Goal: Browse casually

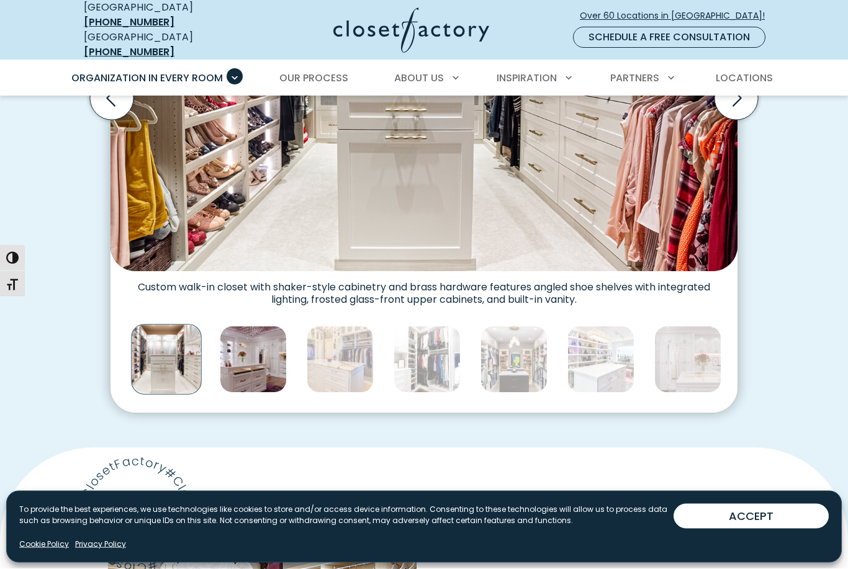
click at [261, 327] on img "Thumbnail Gallery" at bounding box center [253, 359] width 67 height 67
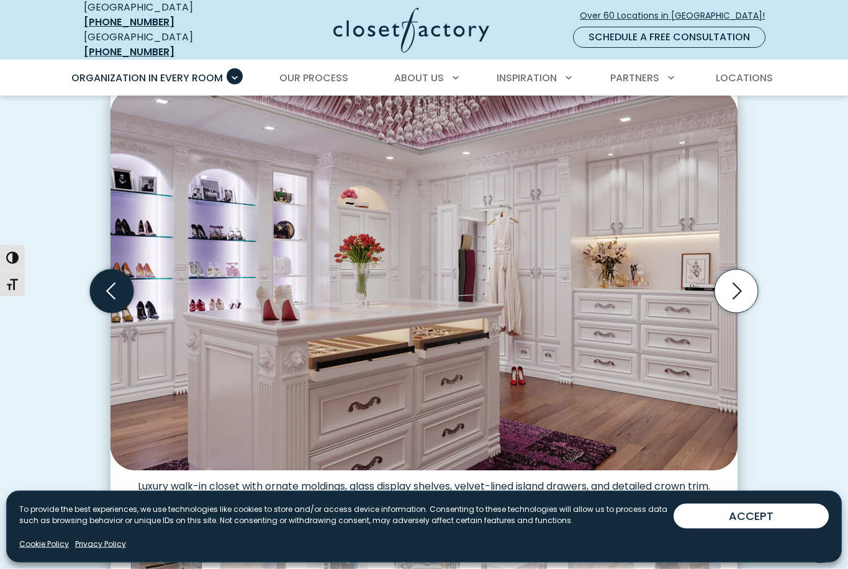
click at [115, 270] on icon "Previous slide" at bounding box center [111, 291] width 43 height 43
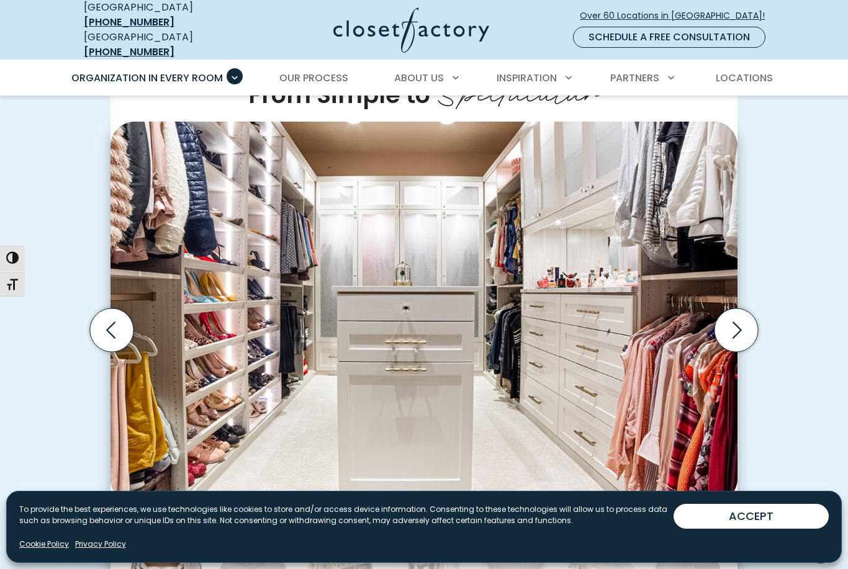
scroll to position [335, 0]
click at [740, 322] on icon "Next slide" at bounding box center [736, 330] width 9 height 17
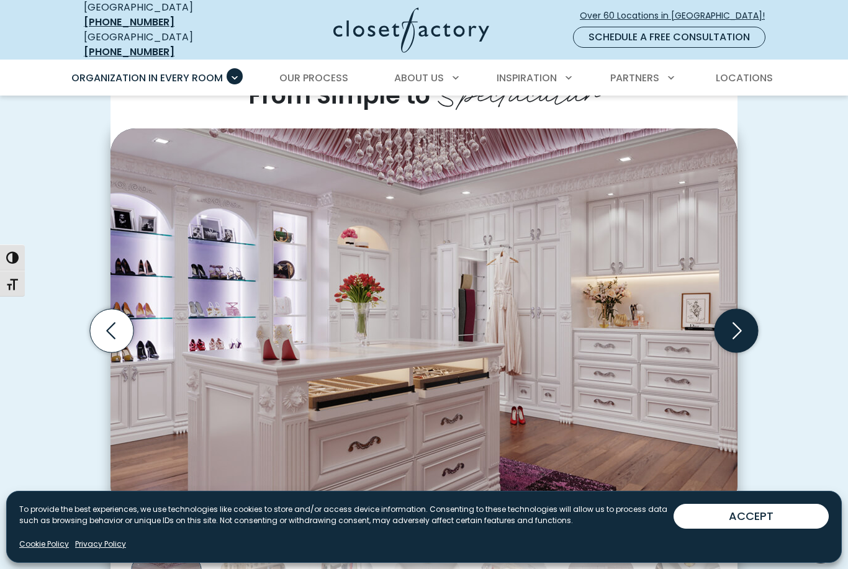
click at [740, 322] on icon "Next slide" at bounding box center [736, 330] width 9 height 17
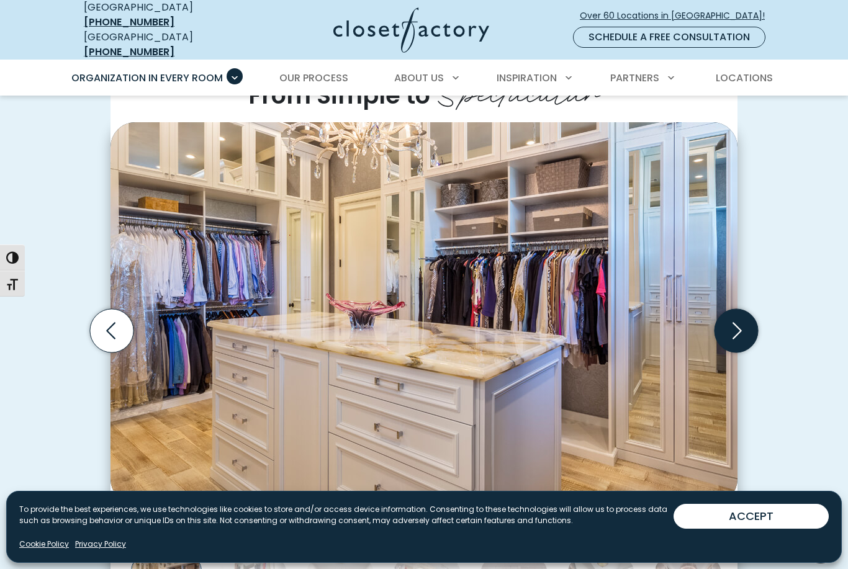
click at [740, 322] on icon "Next slide" at bounding box center [736, 330] width 9 height 17
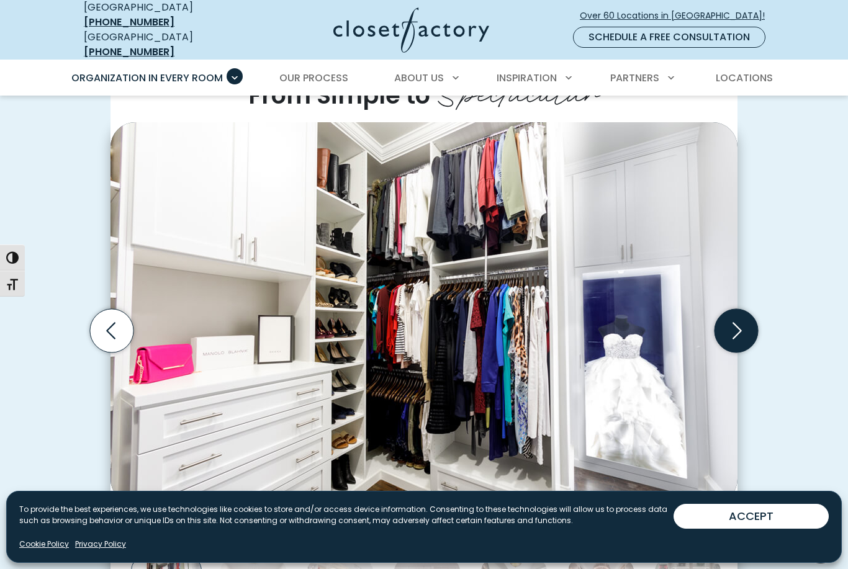
click at [738, 313] on icon "Next slide" at bounding box center [735, 330] width 43 height 43
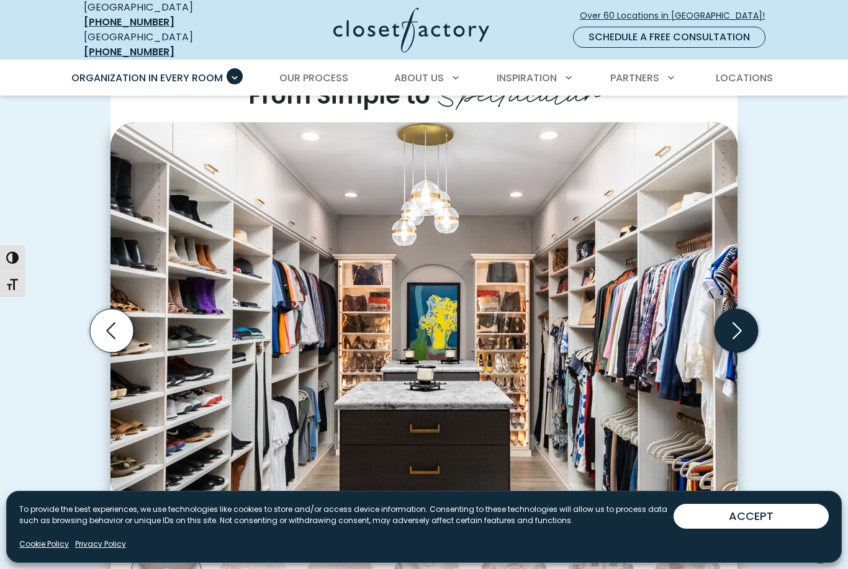
click at [738, 313] on icon "Next slide" at bounding box center [735, 330] width 43 height 43
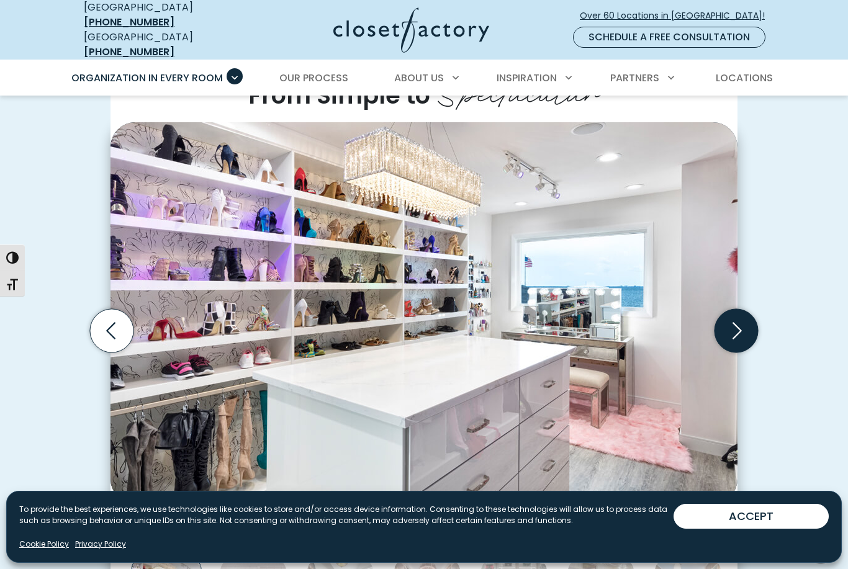
click at [738, 314] on icon "Next slide" at bounding box center [735, 330] width 43 height 43
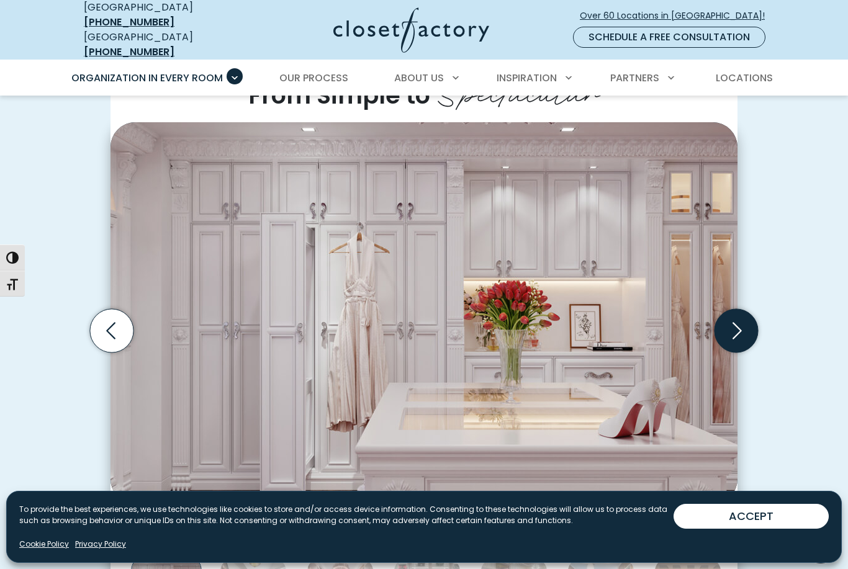
click at [738, 315] on icon "Next slide" at bounding box center [735, 330] width 43 height 43
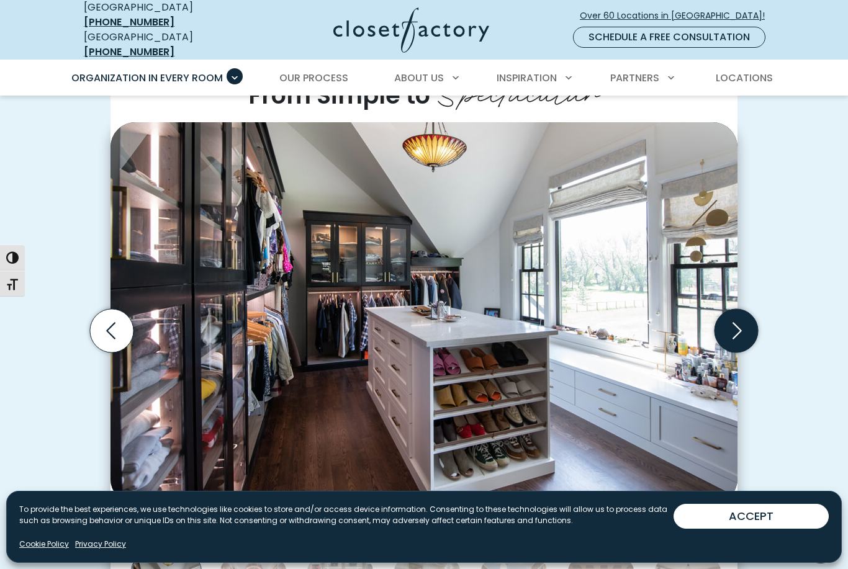
click at [738, 316] on icon "Next slide" at bounding box center [735, 330] width 43 height 43
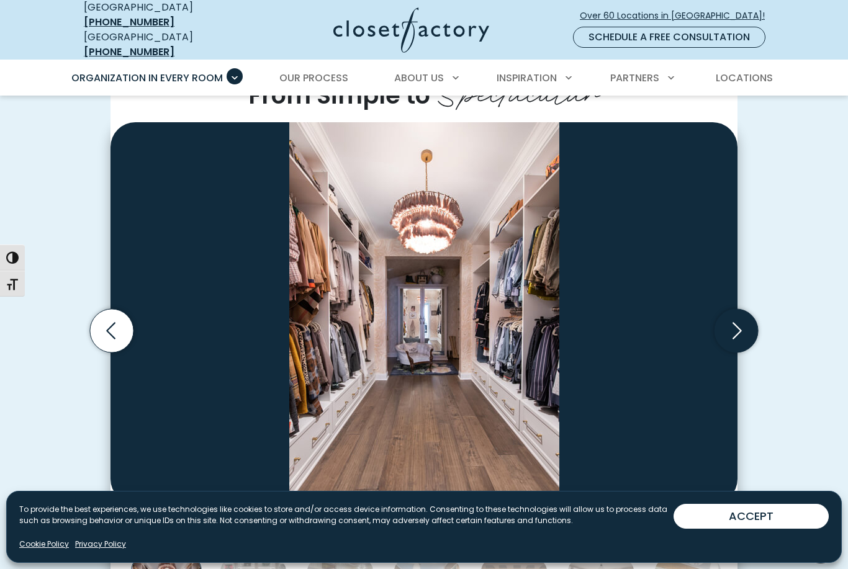
click at [738, 317] on icon "Next slide" at bounding box center [735, 330] width 43 height 43
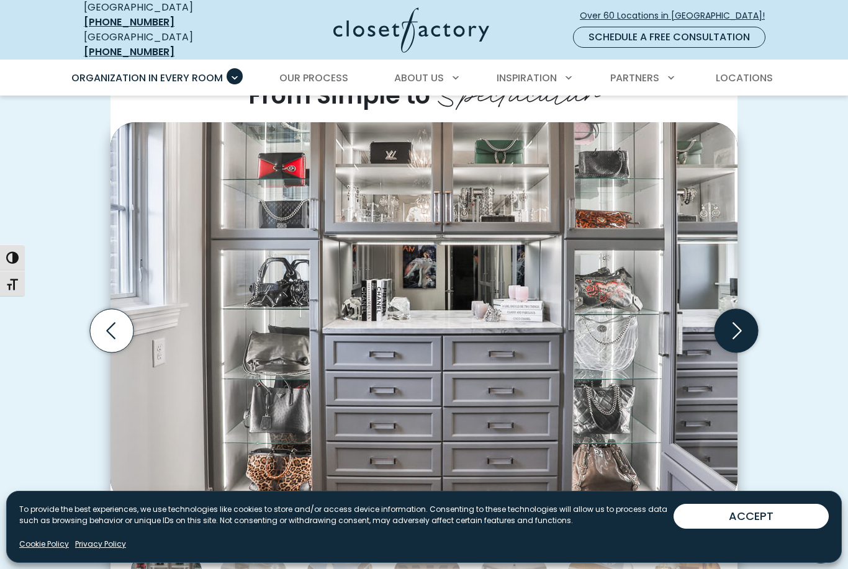
click at [738, 317] on icon "Next slide" at bounding box center [735, 330] width 43 height 43
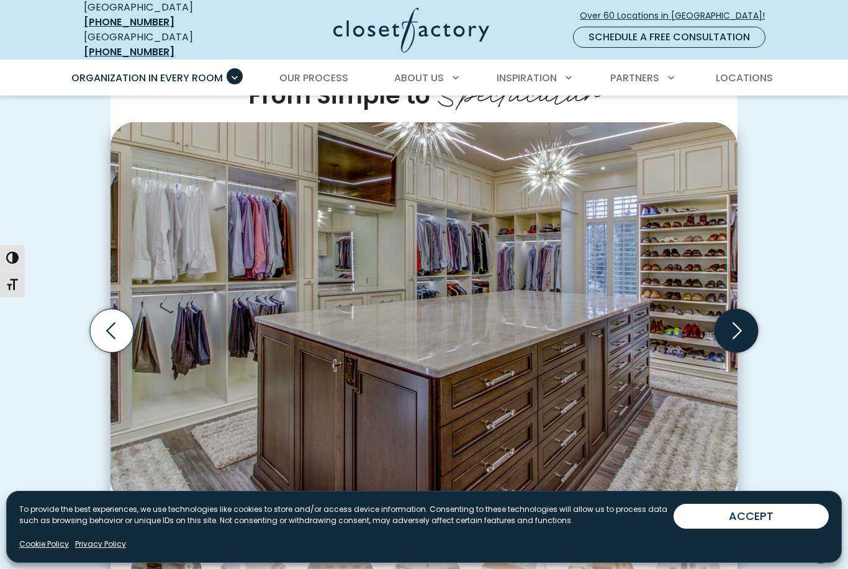
click at [738, 317] on icon "Next slide" at bounding box center [735, 330] width 43 height 43
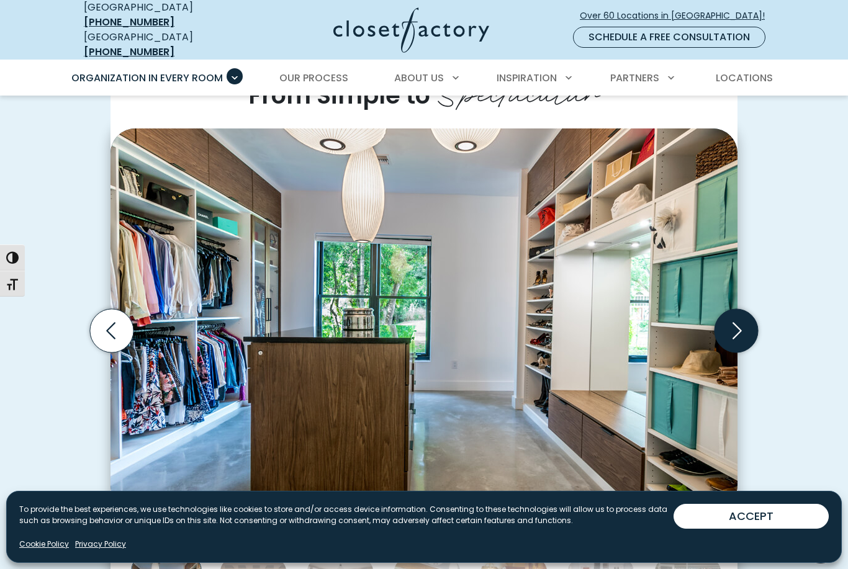
click at [739, 310] on icon "Next slide" at bounding box center [735, 330] width 43 height 43
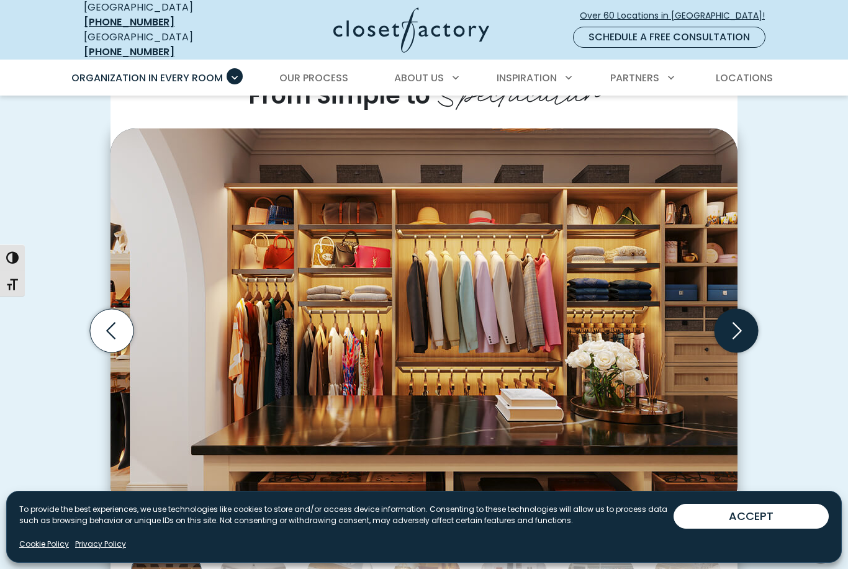
click at [739, 310] on icon "Next slide" at bounding box center [735, 330] width 43 height 43
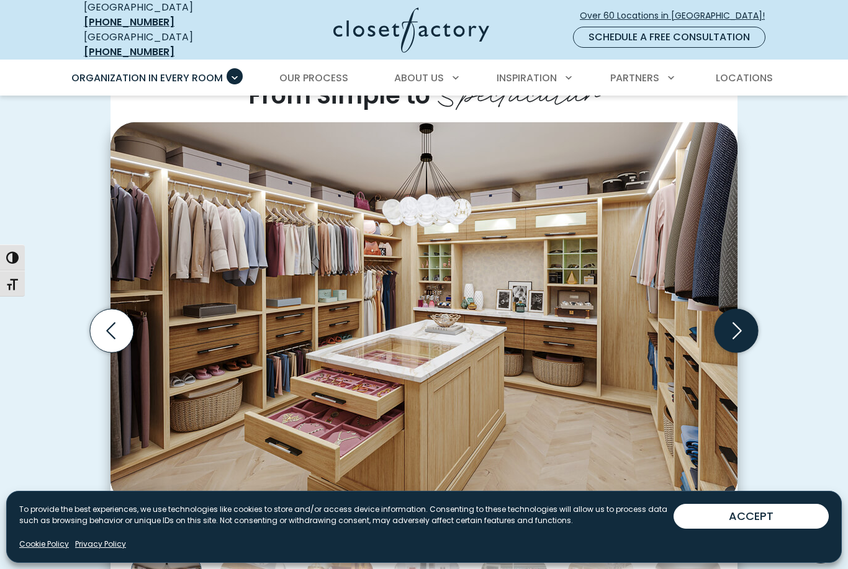
click at [739, 310] on icon "Next slide" at bounding box center [735, 330] width 43 height 43
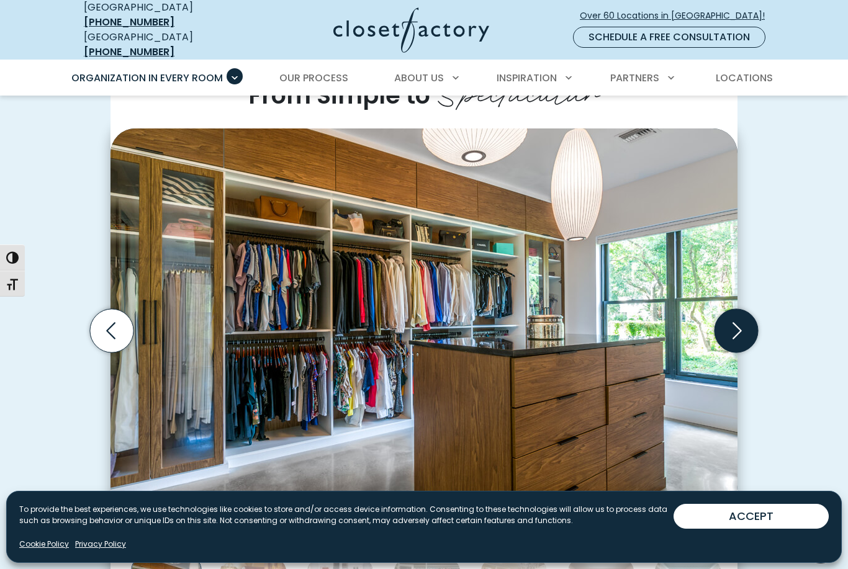
click at [739, 310] on icon "Next slide" at bounding box center [735, 330] width 43 height 43
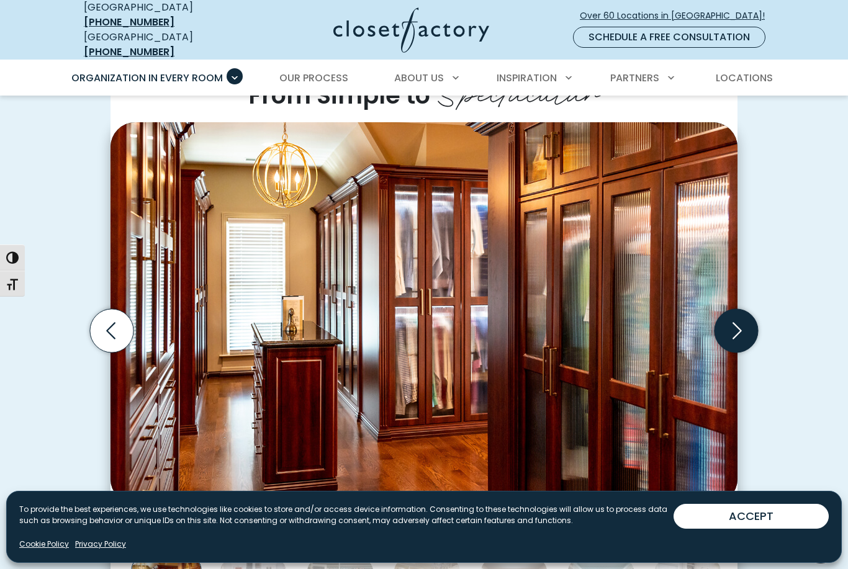
click at [738, 310] on icon "Next slide" at bounding box center [735, 330] width 43 height 43
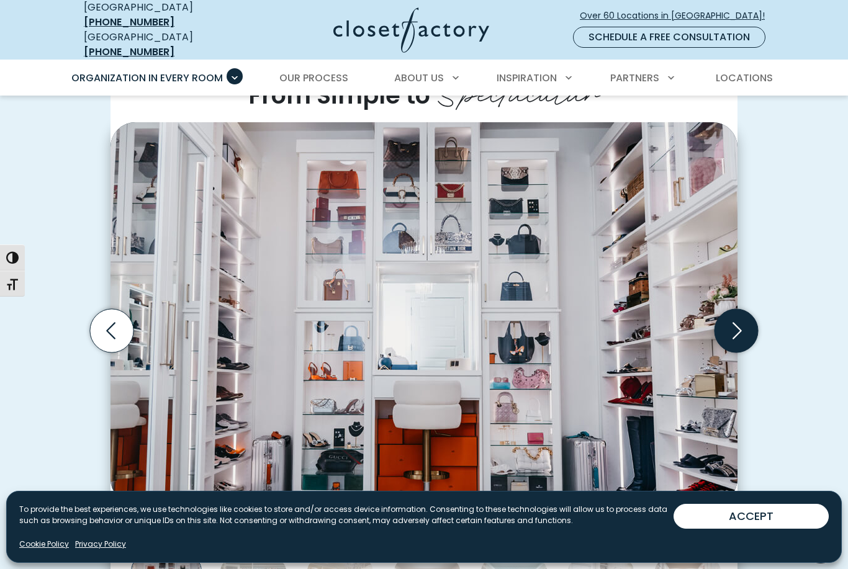
click at [738, 310] on icon "Next slide" at bounding box center [735, 330] width 43 height 43
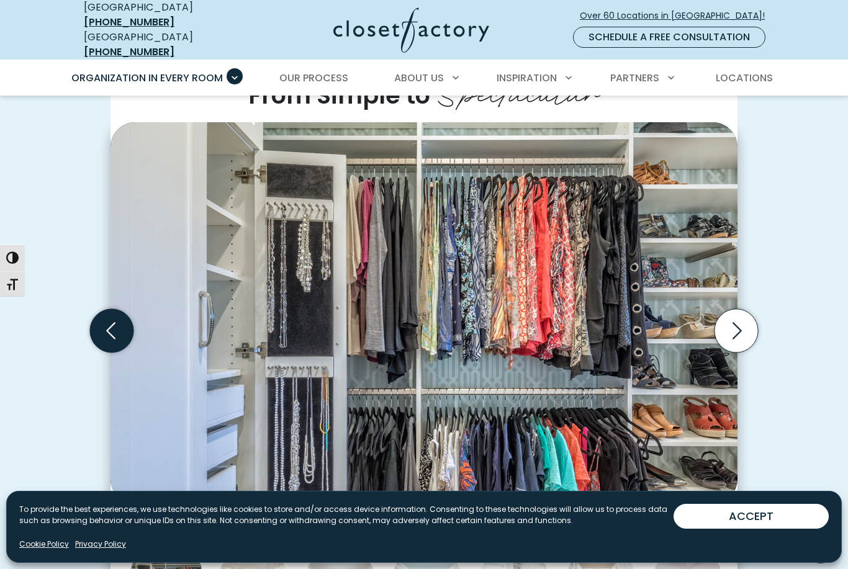
click at [100, 309] on icon "Previous slide" at bounding box center [111, 330] width 43 height 43
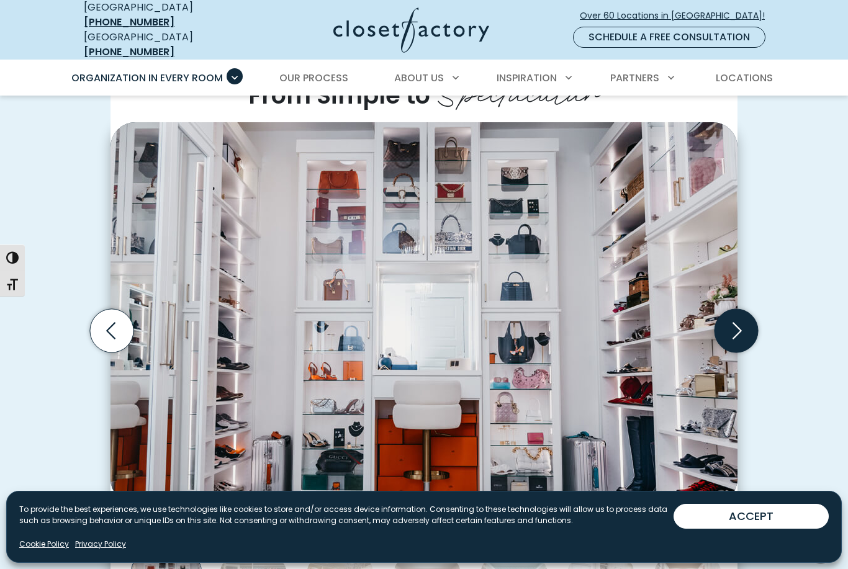
click at [750, 312] on icon "Next slide" at bounding box center [735, 330] width 43 height 43
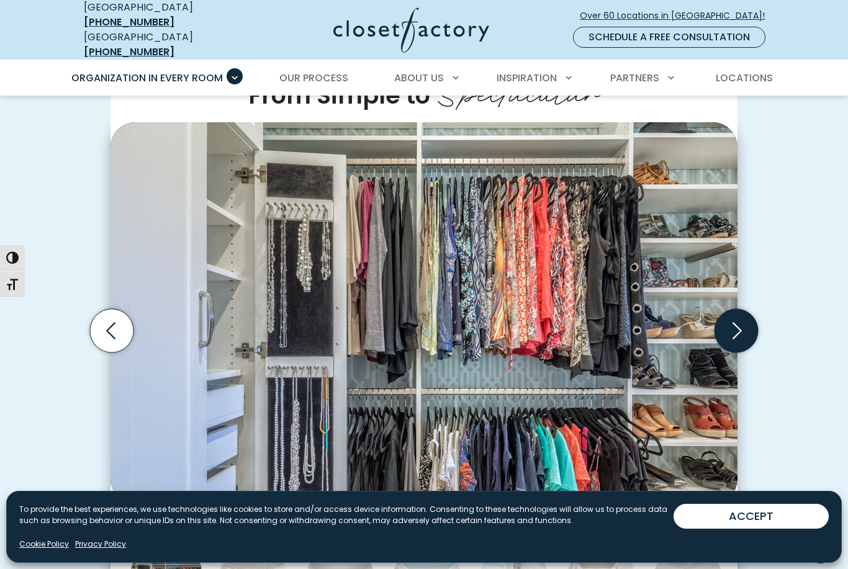
click at [750, 312] on icon "Next slide" at bounding box center [735, 330] width 43 height 43
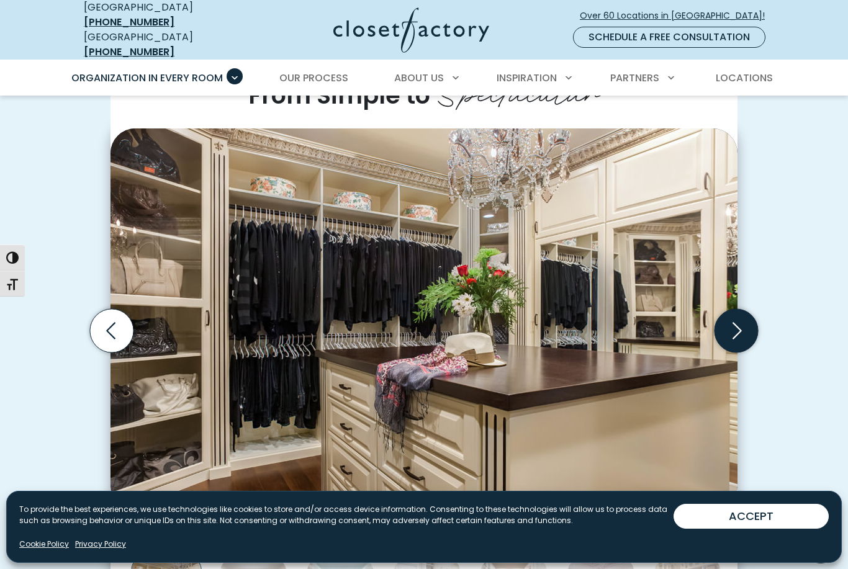
click at [750, 312] on icon "Next slide" at bounding box center [735, 330] width 43 height 43
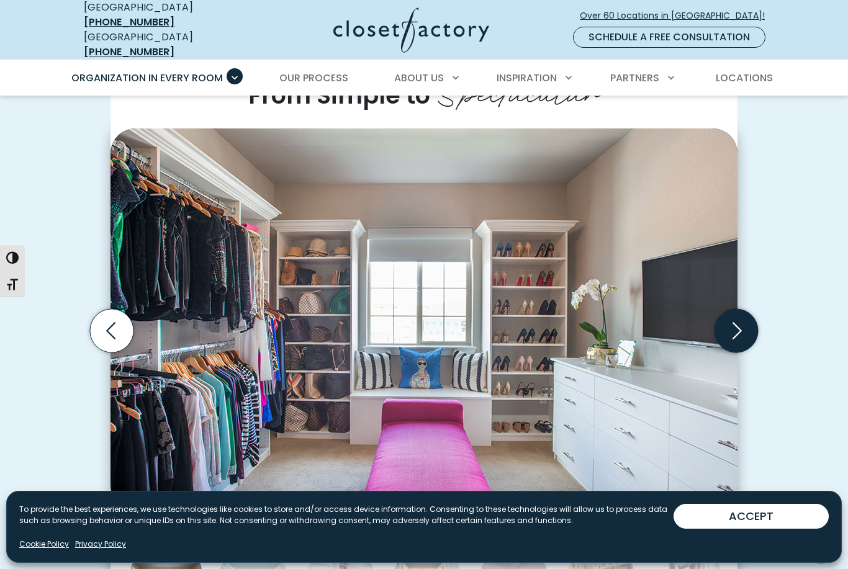
click at [750, 312] on icon "Next slide" at bounding box center [735, 330] width 43 height 43
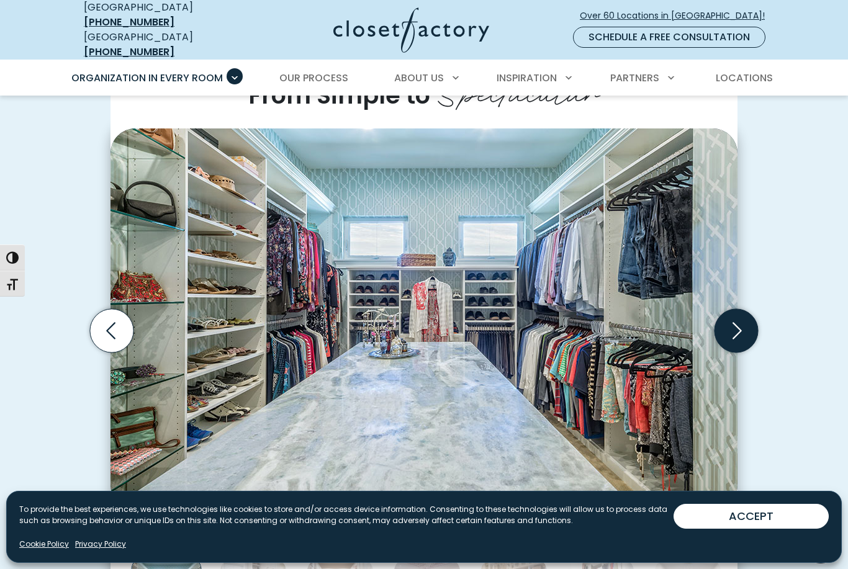
click at [748, 312] on icon "Next slide" at bounding box center [735, 330] width 43 height 43
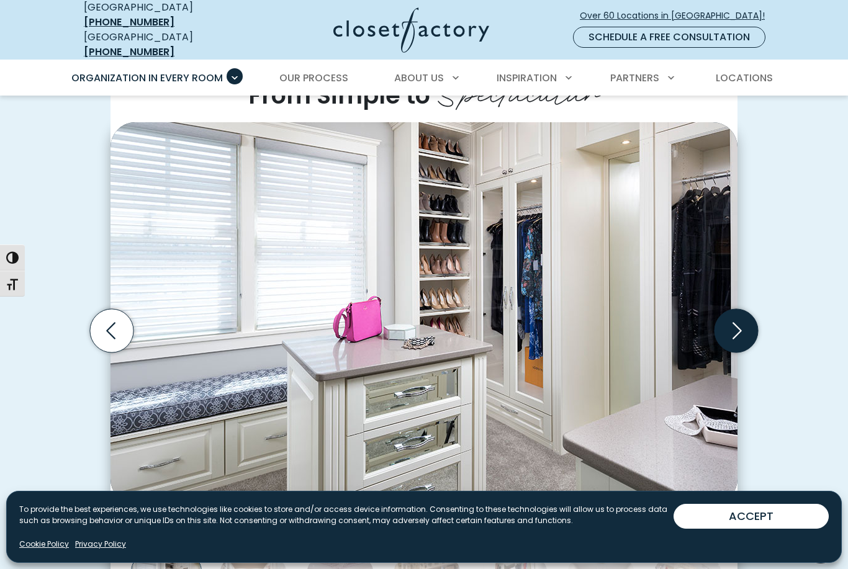
click at [748, 312] on icon "Next slide" at bounding box center [735, 330] width 43 height 43
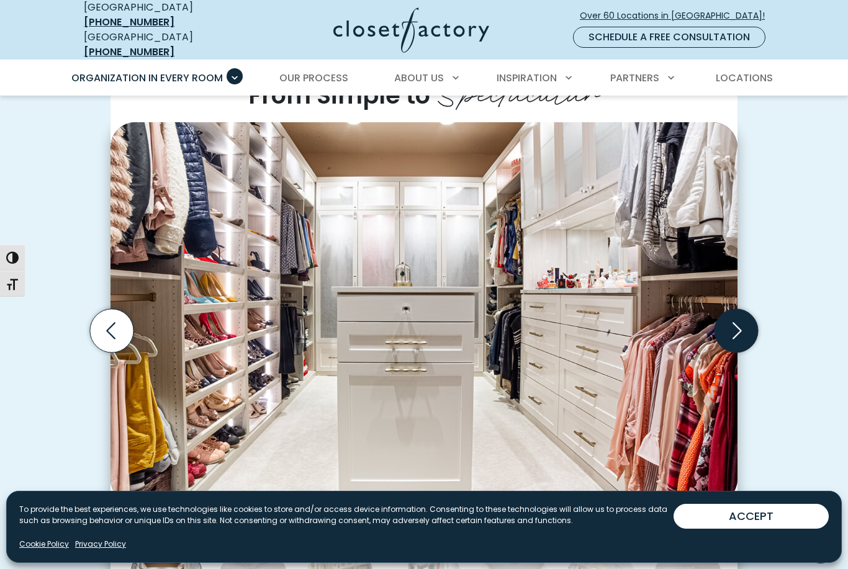
click at [748, 312] on icon "Next slide" at bounding box center [735, 330] width 43 height 43
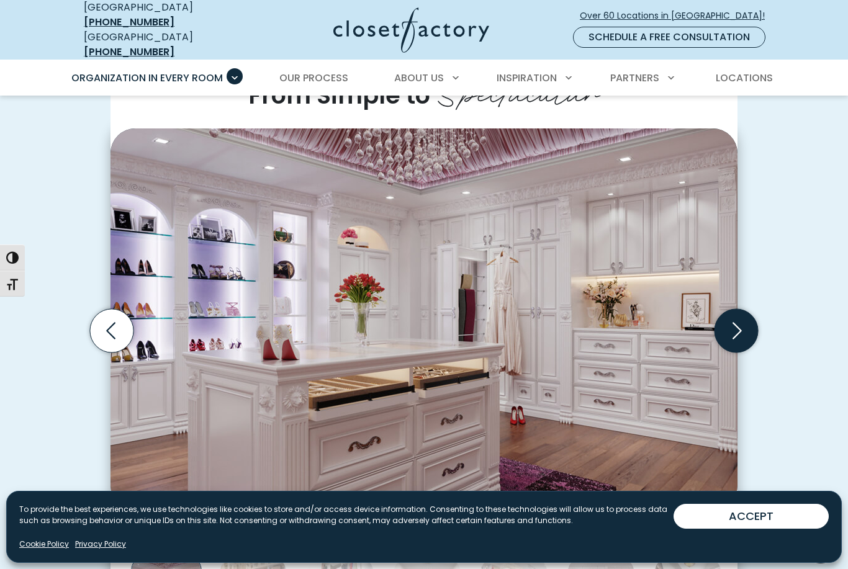
click at [748, 312] on icon "Next slide" at bounding box center [735, 330] width 43 height 43
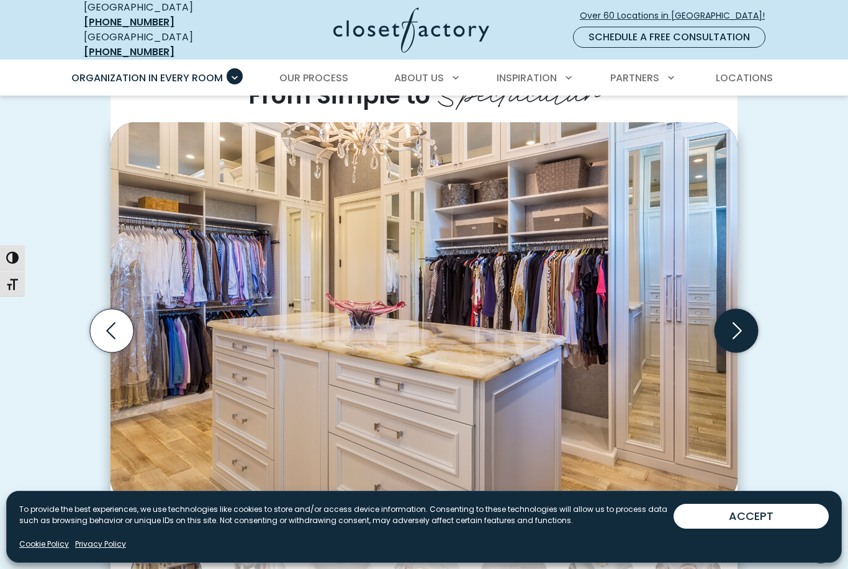
click at [748, 312] on icon "Next slide" at bounding box center [735, 330] width 43 height 43
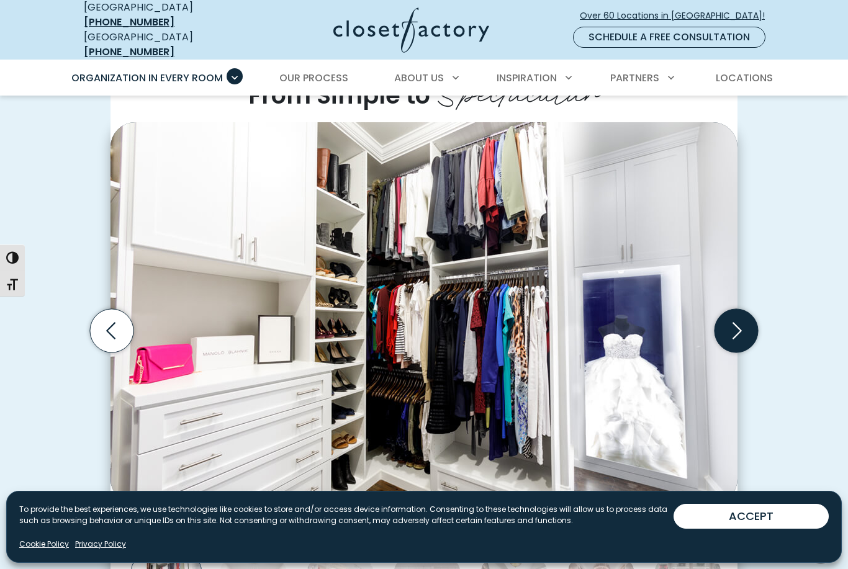
click at [748, 312] on icon "Next slide" at bounding box center [735, 330] width 43 height 43
